Goal: Transaction & Acquisition: Purchase product/service

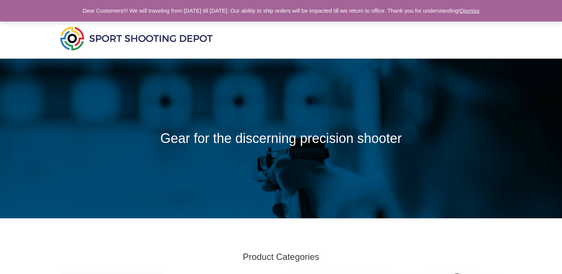
click at [479, 9] on link "Dismiss" at bounding box center [470, 10] width 20 height 6
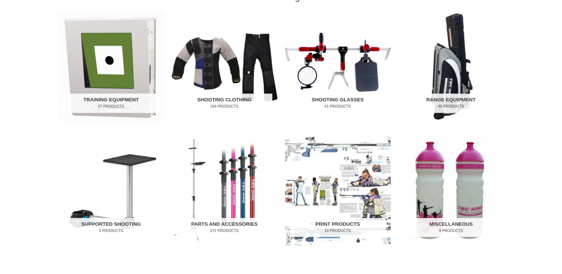
scroll to position [265, 0]
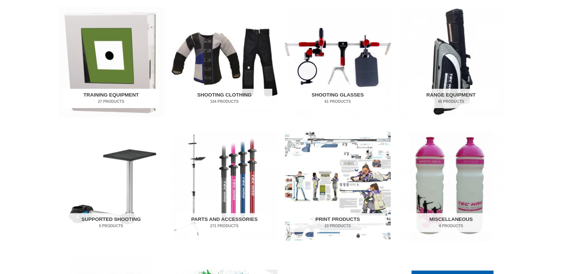
click at [126, 78] on img "Visit product category Training Equipment" at bounding box center [111, 62] width 106 height 110
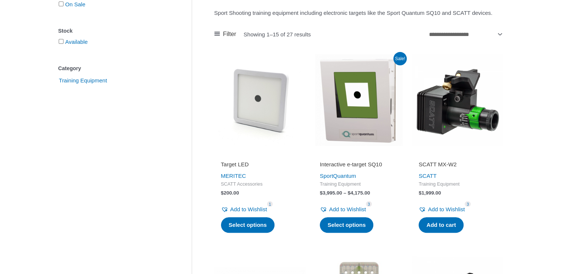
scroll to position [187, 0]
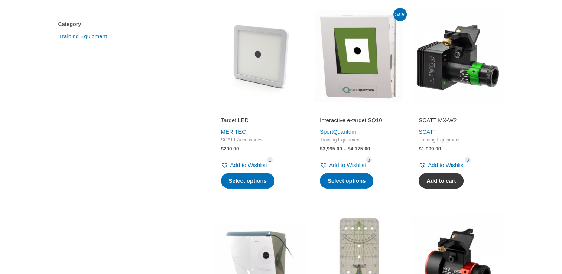
click at [445, 189] on link "Add to cart" at bounding box center [440, 181] width 45 height 16
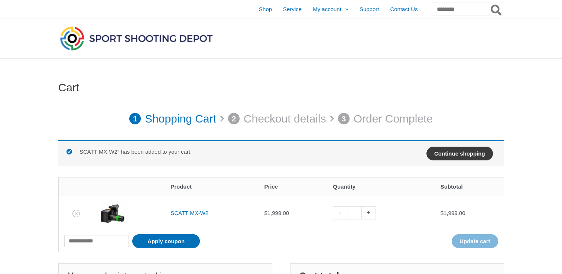
click at [453, 153] on link "Continue shopping" at bounding box center [459, 154] width 66 height 14
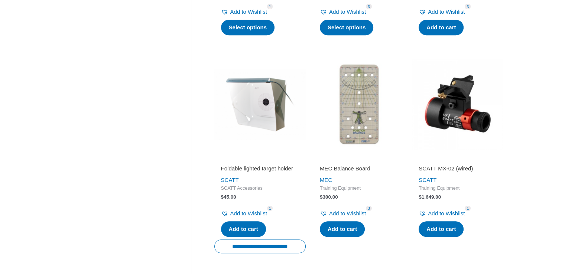
scroll to position [344, 0]
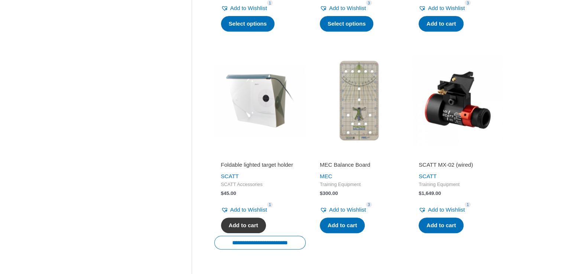
click at [238, 233] on link "Add to cart" at bounding box center [243, 226] width 45 height 16
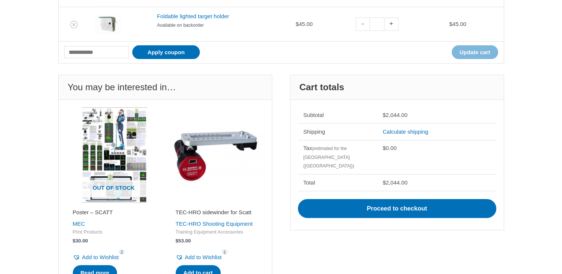
scroll to position [228, 0]
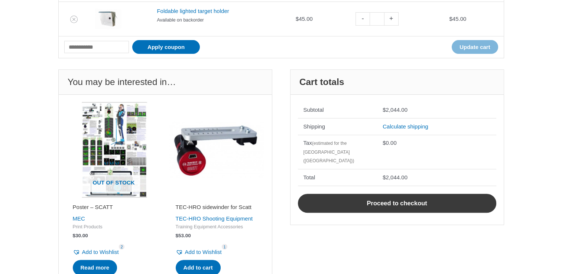
click at [392, 194] on link "Proceed to checkout" at bounding box center [397, 203] width 198 height 19
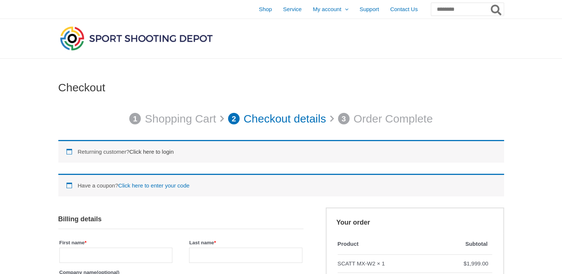
click at [173, 149] on link "Click here to login" at bounding box center [151, 151] width 44 height 6
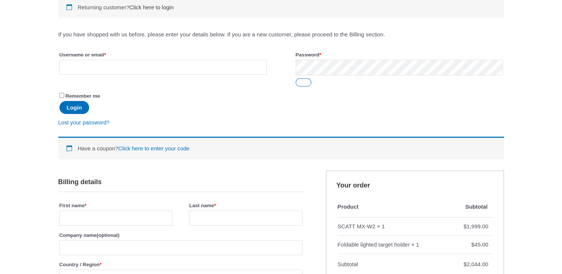
scroll to position [155, 0]
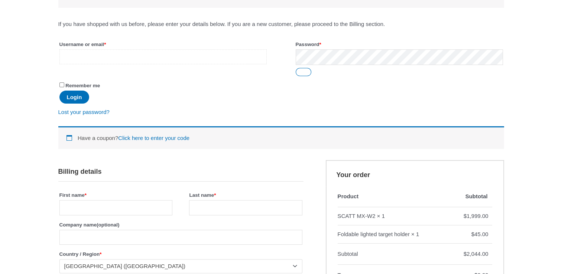
click at [143, 60] on input "Username or email * Required" at bounding box center [162, 56] width 207 height 15
click at [112, 58] on input "**********" at bounding box center [162, 56] width 207 height 15
type input "**********"
click at [305, 72] on button "Show password" at bounding box center [303, 72] width 16 height 8
click at [73, 95] on button "Login" at bounding box center [74, 97] width 30 height 13
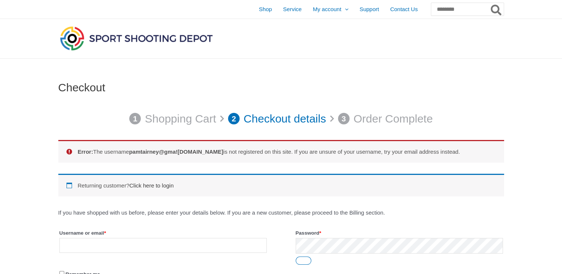
click at [168, 186] on link "Click here to login" at bounding box center [151, 185] width 44 height 6
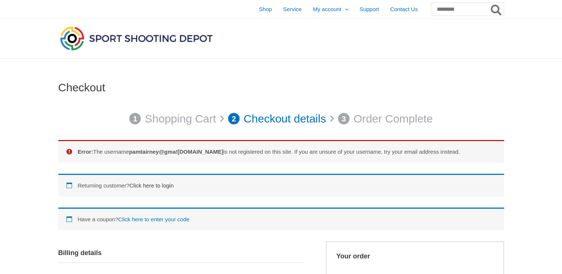
click at [156, 184] on link "Click here to login" at bounding box center [151, 185] width 44 height 6
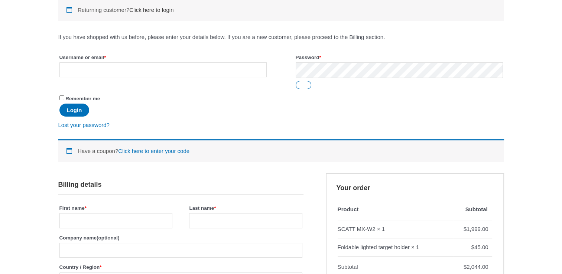
scroll to position [189, 0]
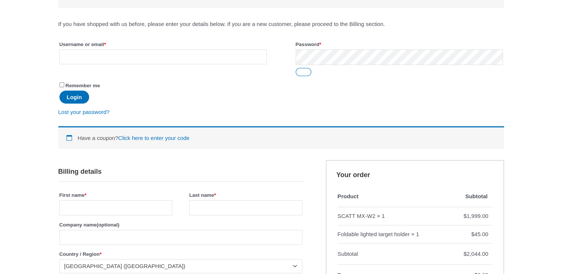
click at [118, 60] on input "Username or email * Required" at bounding box center [162, 56] width 207 height 15
type input "**********"
click at [74, 98] on button "Login" at bounding box center [74, 97] width 30 height 13
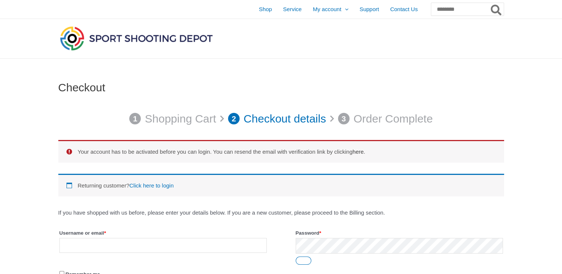
click at [363, 151] on link "here" at bounding box center [357, 151] width 11 height 6
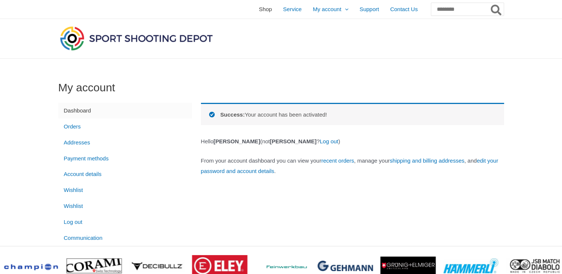
click at [259, 11] on span "Shop" at bounding box center [265, 9] width 13 height 19
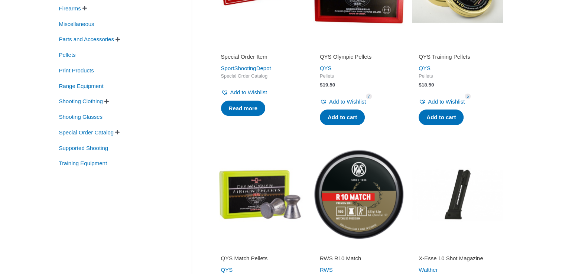
scroll to position [212, 0]
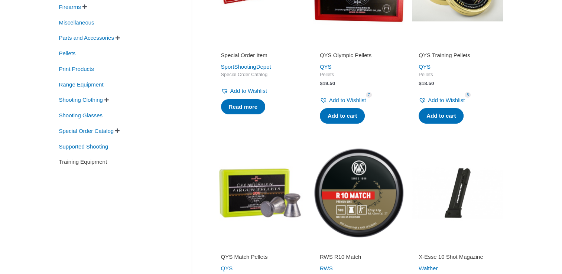
click at [95, 164] on span "Training Equipment" at bounding box center [83, 162] width 50 height 13
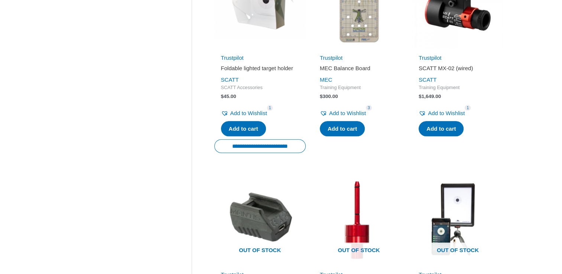
scroll to position [406, 0]
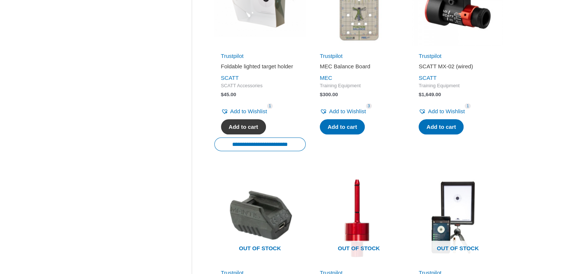
click at [251, 130] on link "Add to cart" at bounding box center [243, 127] width 45 height 16
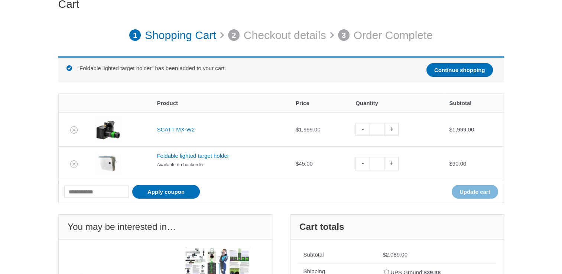
scroll to position [99, 0]
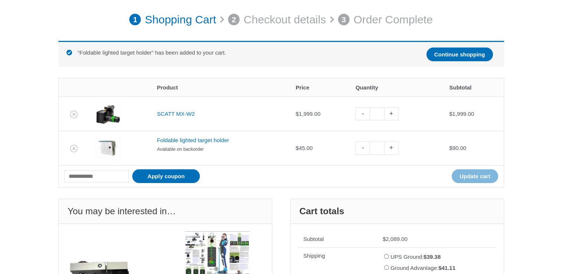
click at [366, 148] on link "-" at bounding box center [362, 147] width 14 height 13
type input "*"
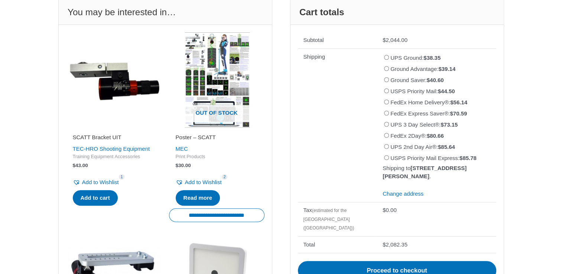
scroll to position [296, 0]
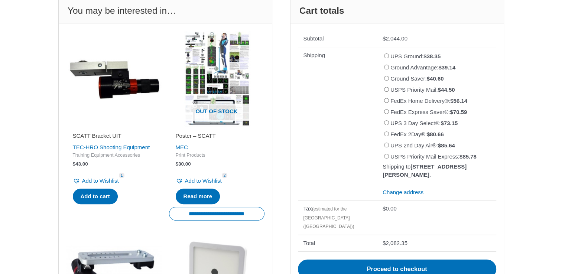
click at [560, 120] on div "Cart 1 Shopping Cart 2 Checkout details 3 Order Complete Cart updated. Remove i…" at bounding box center [281, 191] width 562 height 858
drag, startPoint x: 560, startPoint y: 120, endPoint x: 562, endPoint y: 134, distance: 13.9
click at [561, 134] on html "Dear Customers!!! We will traveling from [DATE] till [DATE]. Our ability to shi…" at bounding box center [281, 251] width 562 height 1095
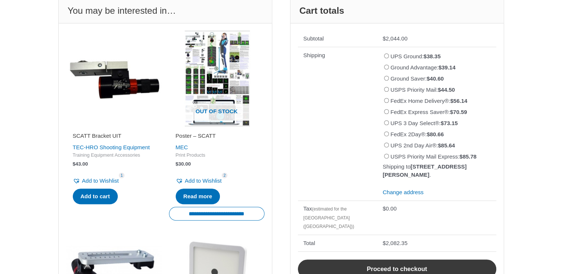
click at [428, 264] on link "Proceed to checkout" at bounding box center [397, 268] width 198 height 19
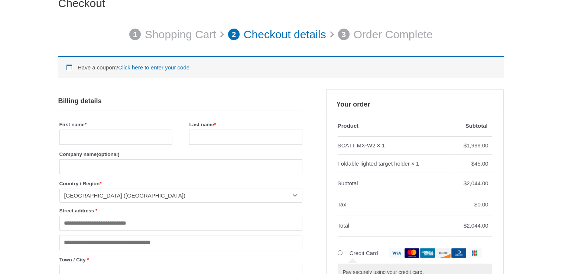
scroll to position [85, 0]
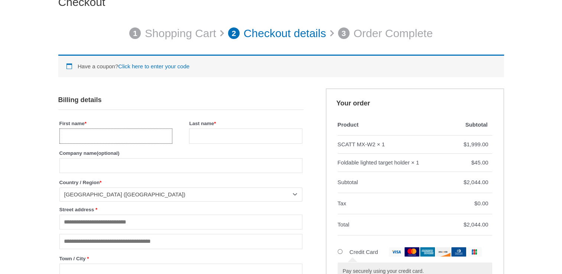
click at [147, 134] on input "First name *" at bounding box center [115, 135] width 113 height 15
type input "***"
select select "**"
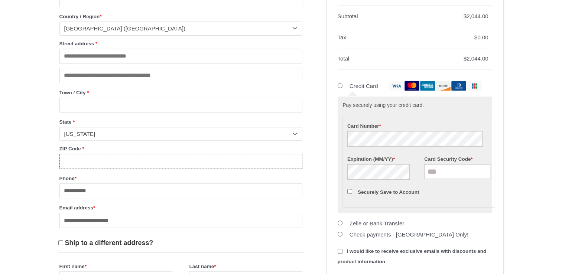
click at [206, 167] on input "ZIP Code *" at bounding box center [180, 161] width 243 height 15
click at [253, 160] on input "ZIP Code *" at bounding box center [180, 161] width 243 height 15
drag, startPoint x: 253, startPoint y: 160, endPoint x: 211, endPoint y: 166, distance: 42.1
click at [211, 166] on input "ZIP Code *" at bounding box center [180, 161] width 243 height 15
click at [175, 164] on input "ZIP Code *" at bounding box center [180, 161] width 243 height 15
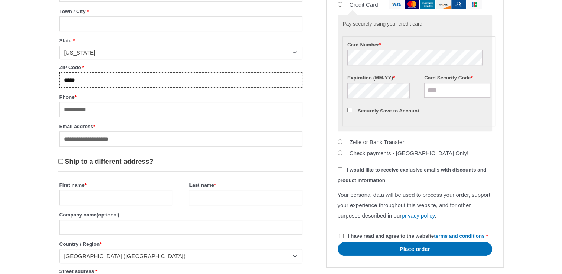
scroll to position [382, 0]
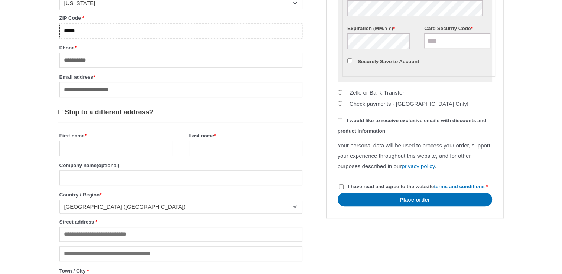
type input "*****"
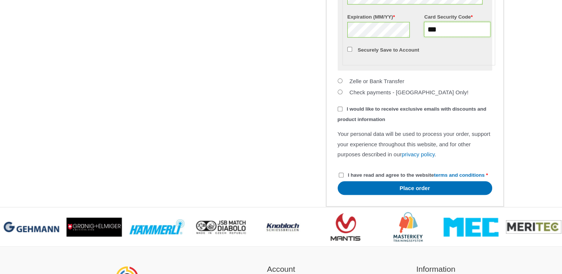
scroll to position [600, 0]
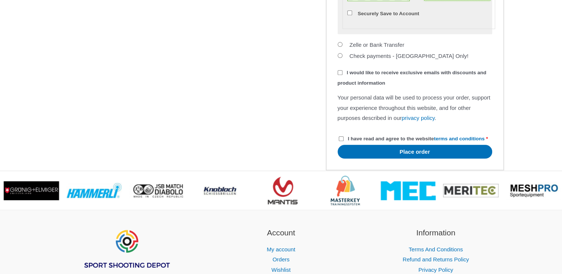
type input "***"
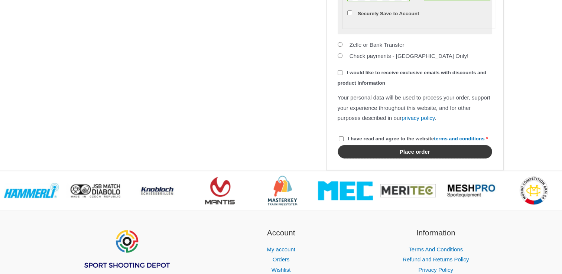
click at [371, 158] on button "Place order" at bounding box center [414, 152] width 154 height 14
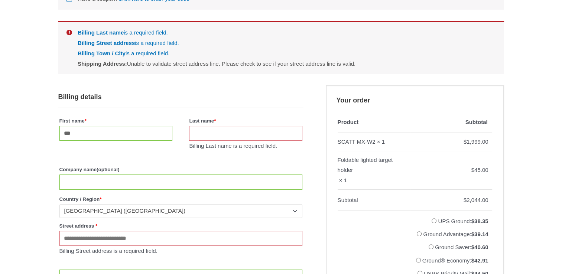
scroll to position [136, 0]
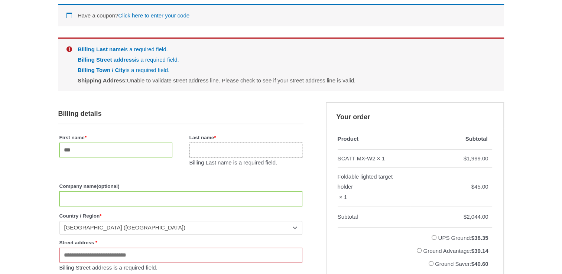
click at [224, 153] on input "Last name *" at bounding box center [245, 150] width 113 height 15
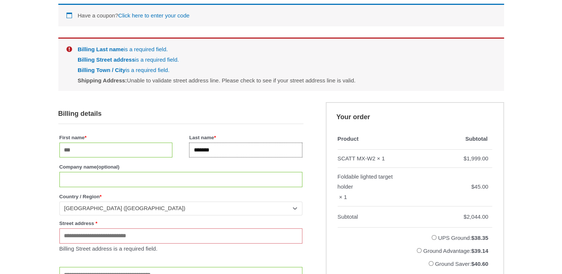
type input "*******"
drag, startPoint x: 561, startPoint y: 74, endPoint x: 558, endPoint y: 95, distance: 21.3
click at [176, 234] on input "Street address *" at bounding box center [180, 235] width 243 height 15
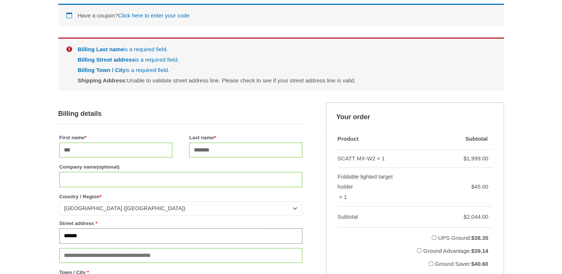
type input "**********"
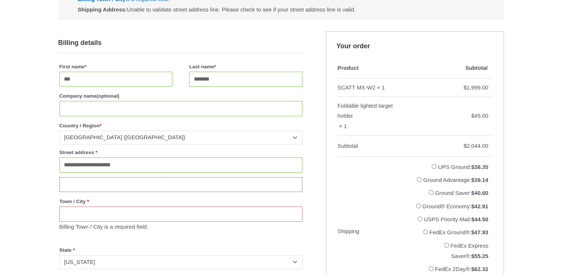
scroll to position [218, 0]
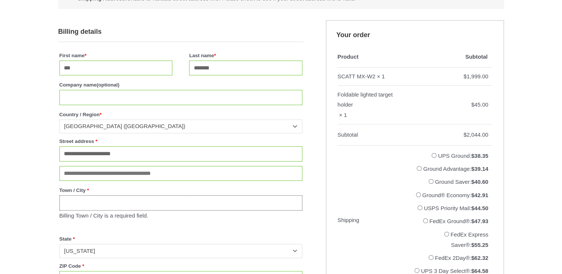
click at [157, 203] on input "Town / City *" at bounding box center [180, 202] width 243 height 15
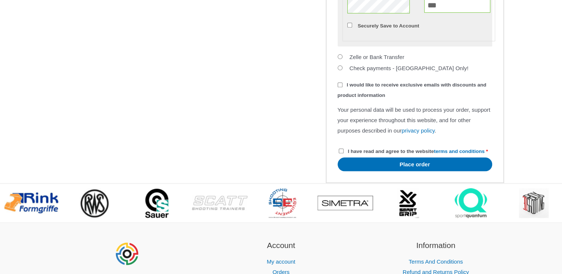
scroll to position [671, 0]
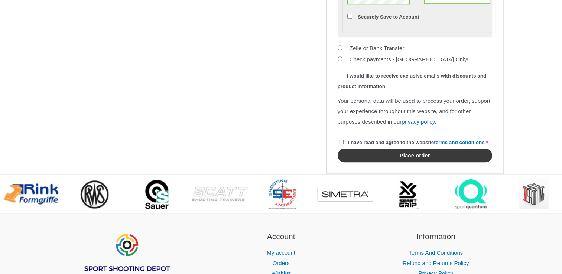
type input "*********"
click at [407, 162] on button "Place order" at bounding box center [414, 155] width 154 height 14
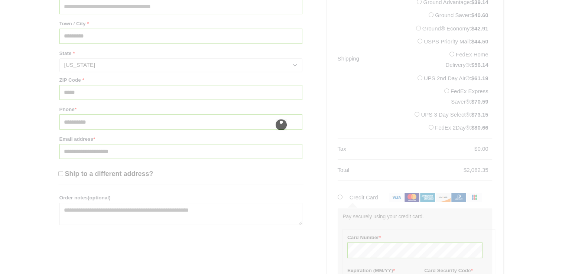
scroll to position [386, 0]
drag, startPoint x: 554, startPoint y: 110, endPoint x: 557, endPoint y: 136, distance: 26.2
click at [557, 136] on div "**********" at bounding box center [281, 65] width 562 height 787
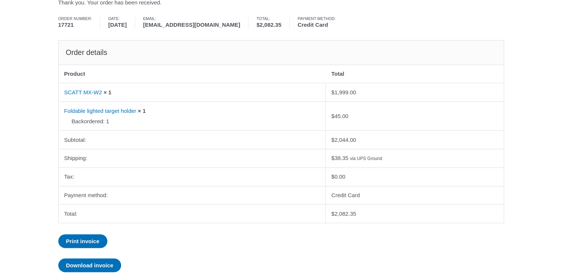
scroll to position [98, 0]
